Goal: Transaction & Acquisition: Obtain resource

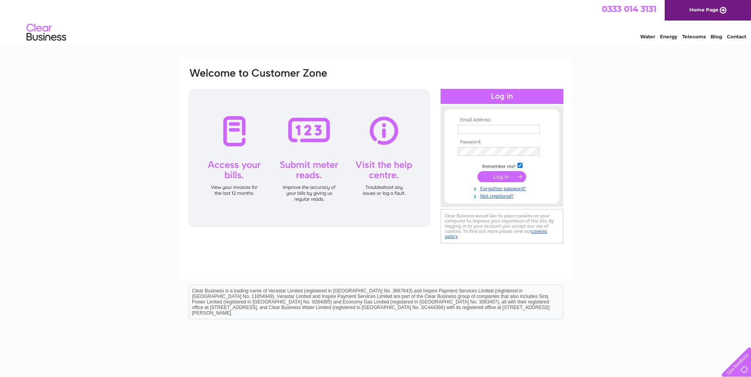
type input "anne@davidmitchellbuilding.com"
click at [500, 173] on input "submit" at bounding box center [501, 176] width 49 height 11
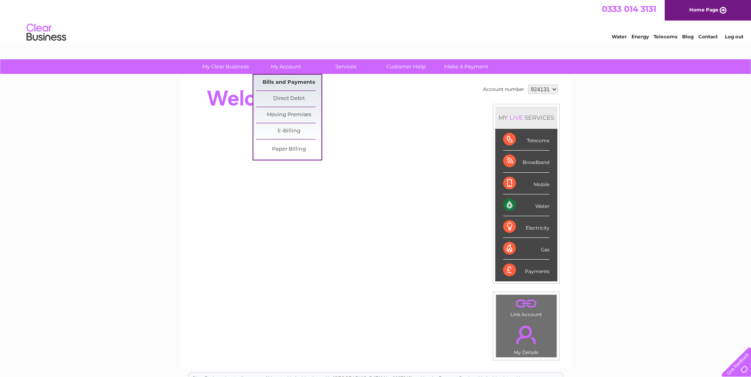
click at [294, 79] on link "Bills and Payments" at bounding box center [288, 83] width 65 height 16
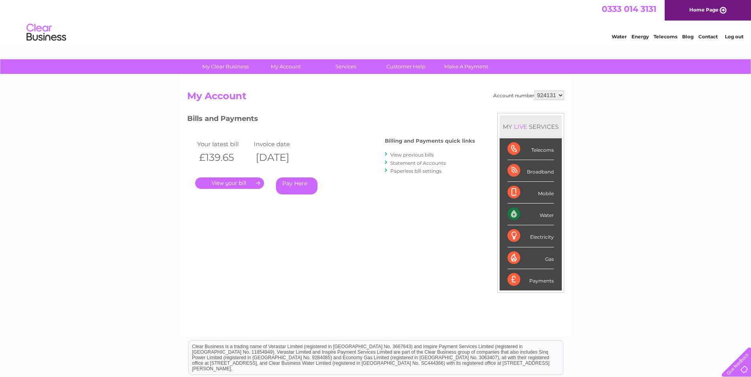
click at [226, 183] on link "." at bounding box center [229, 183] width 69 height 11
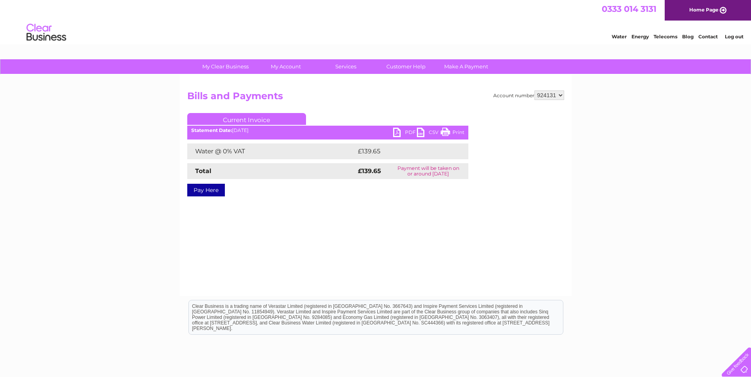
click at [396, 130] on link "PDF" at bounding box center [405, 133] width 24 height 11
click at [730, 35] on link "Log out" at bounding box center [733, 37] width 19 height 6
